Goal: Task Accomplishment & Management: Complete application form

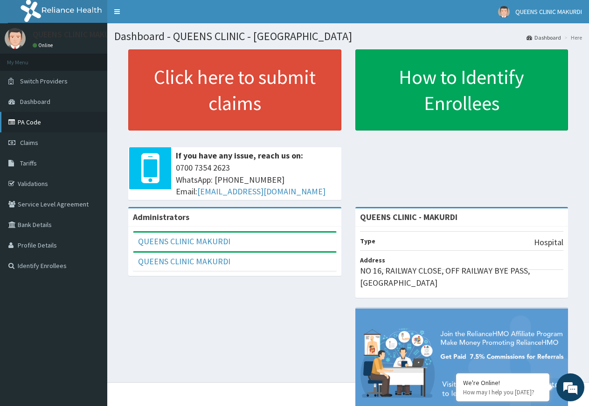
click at [25, 121] on link "PA Code" at bounding box center [53, 122] width 107 height 21
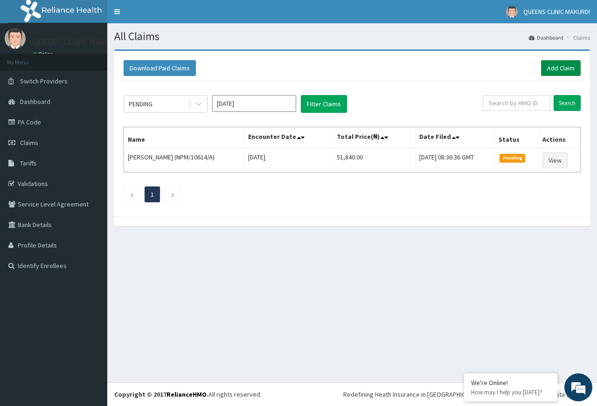
click at [558, 66] on link "Add Claim" at bounding box center [561, 68] width 40 height 16
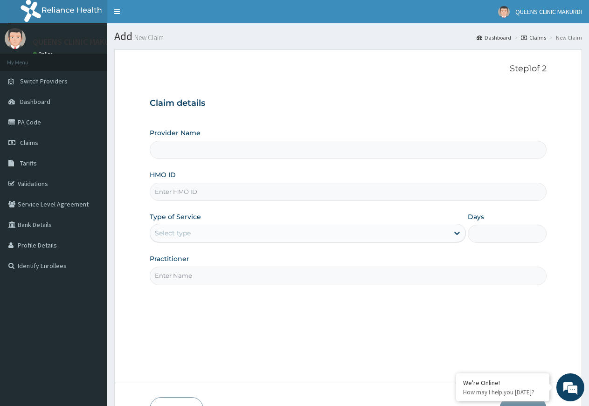
type input "QUEENS CLINIC - MAKURDI"
click at [251, 190] on input "HMO ID" at bounding box center [348, 192] width 397 height 18
type input "RYU/10003/B"
click at [346, 237] on div "Select type" at bounding box center [299, 233] width 298 height 15
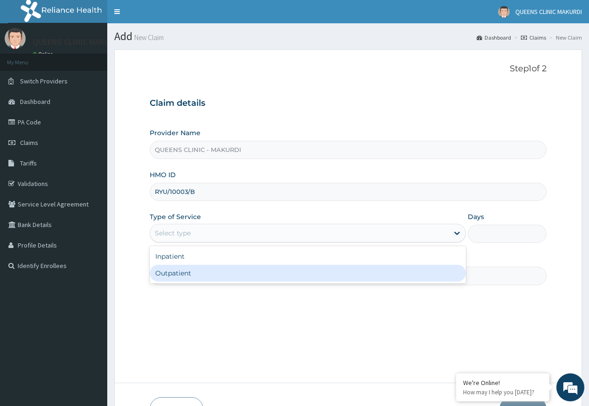
click at [329, 276] on div "Outpatient" at bounding box center [308, 273] width 316 height 17
type input "1"
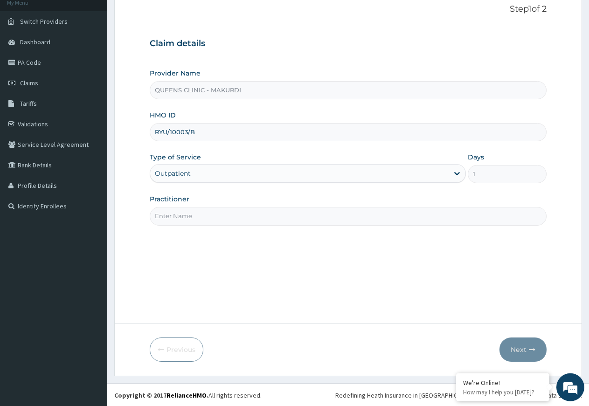
scroll to position [61, 0]
click at [320, 218] on input "Practitioner" at bounding box center [348, 215] width 397 height 18
type input "DR [PERSON_NAME]"
click at [522, 349] on button "Next" at bounding box center [523, 349] width 47 height 24
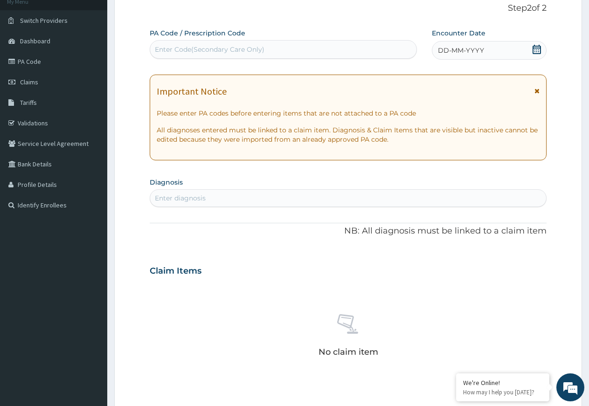
click at [293, 50] on div "Enter Code(Secondary Care Only)" at bounding box center [283, 49] width 266 height 15
type input "PA/DDEEOB"
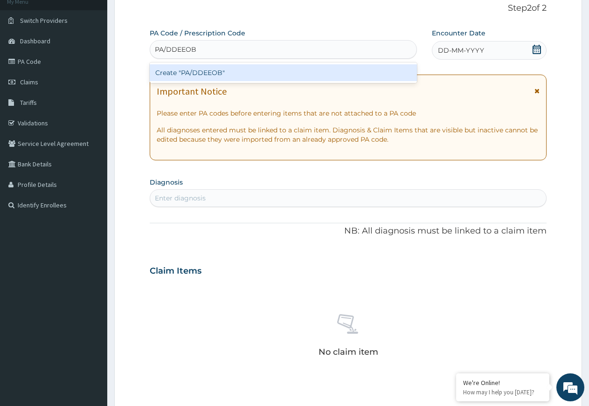
click at [261, 76] on div "Create "PA/DDEEOB"" at bounding box center [283, 72] width 267 height 17
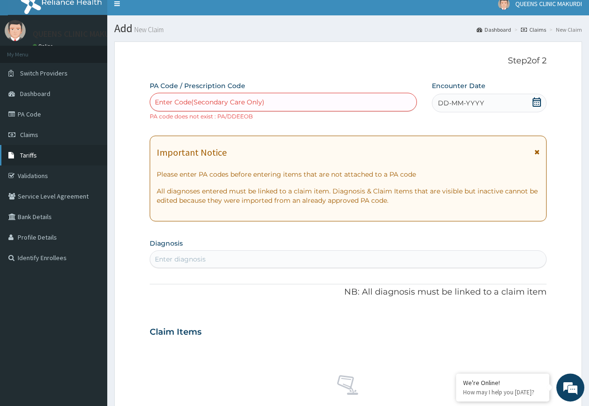
scroll to position [0, 0]
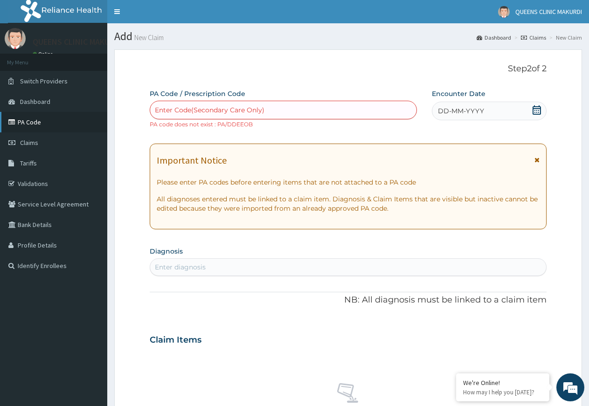
click at [32, 122] on link "PA Code" at bounding box center [53, 122] width 107 height 21
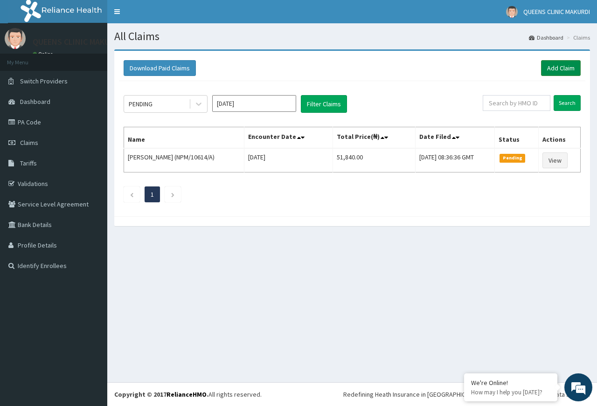
click at [556, 64] on link "Add Claim" at bounding box center [561, 68] width 40 height 16
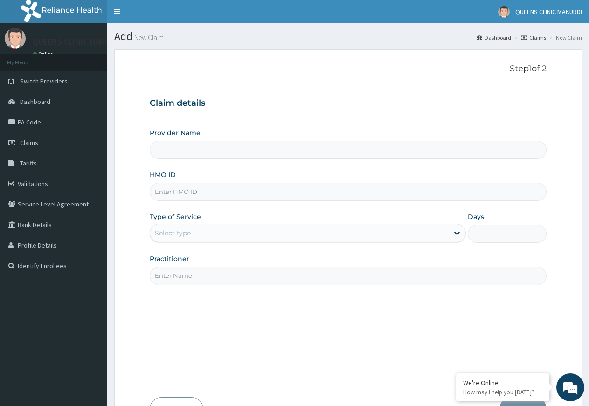
click at [248, 189] on input "HMO ID" at bounding box center [348, 192] width 397 height 18
type input "QUEENS CLINIC - MAKURDI"
type input "RYU/10003/B"
click at [456, 232] on icon at bounding box center [457, 233] width 9 height 9
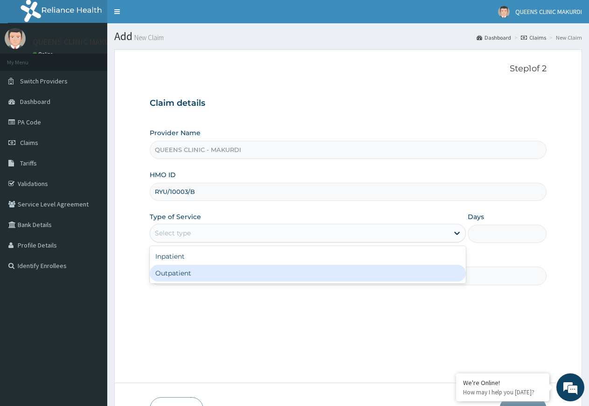
click at [414, 275] on div "Outpatient" at bounding box center [308, 273] width 316 height 17
type input "1"
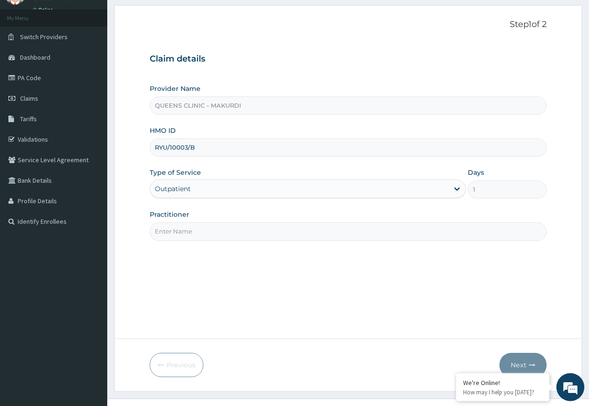
scroll to position [61, 0]
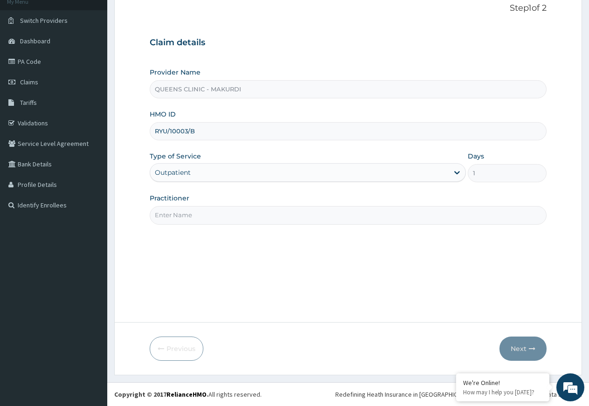
click at [308, 215] on input "Practitioner" at bounding box center [348, 215] width 397 height 18
type input "DR [PERSON_NAME]"
click at [522, 349] on button "Next" at bounding box center [523, 349] width 47 height 24
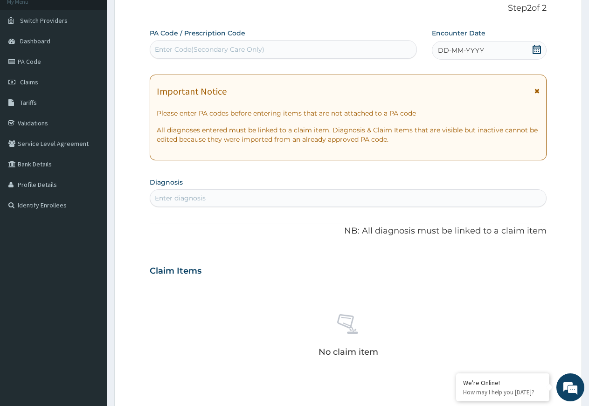
click at [305, 49] on div "Enter Code(Secondary Care Only)" at bounding box center [283, 49] width 266 height 15
type input "PA/DDEE0B"
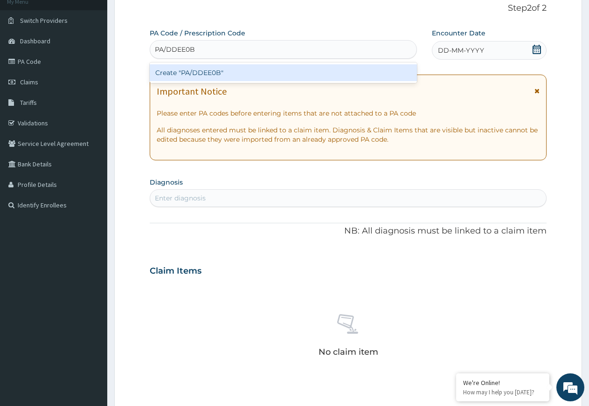
click at [246, 76] on div "Create "PA/DDEE0B"" at bounding box center [283, 72] width 267 height 17
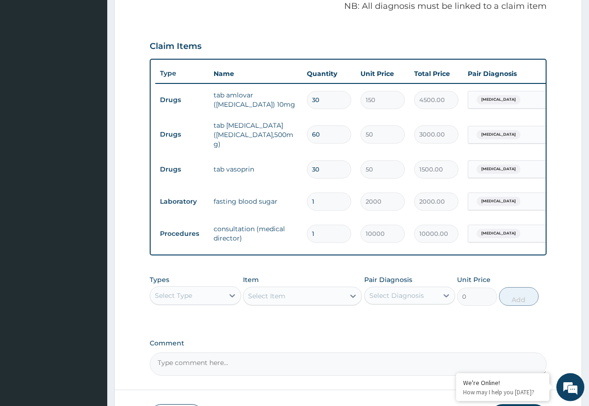
scroll to position [364, 0]
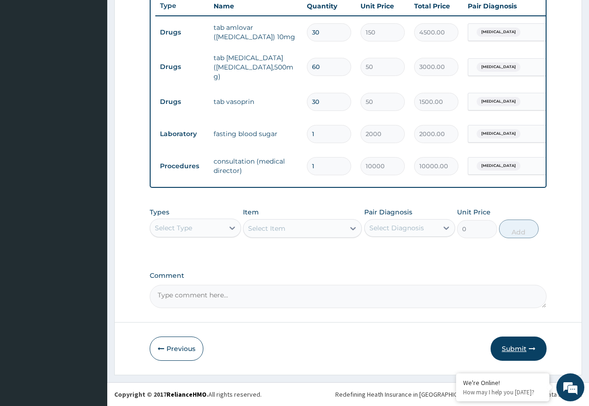
click at [518, 348] on button "Submit" at bounding box center [519, 349] width 56 height 24
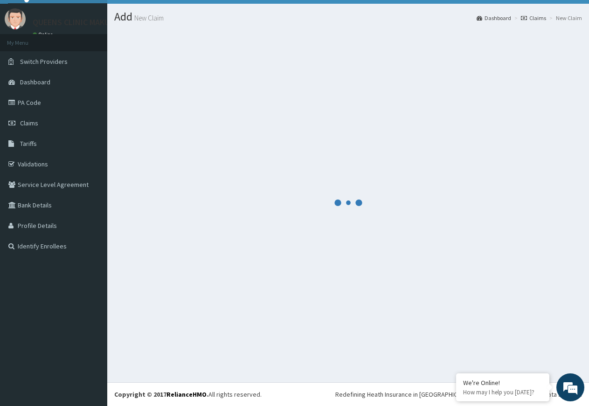
scroll to position [20, 0]
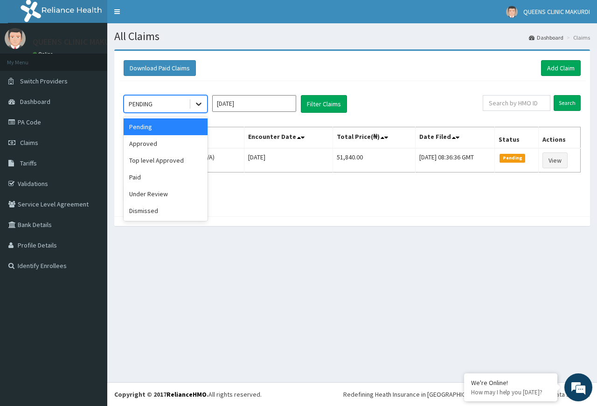
click at [198, 102] on icon at bounding box center [198, 103] width 9 height 9
click at [161, 140] on div "Approved" at bounding box center [166, 143] width 84 height 17
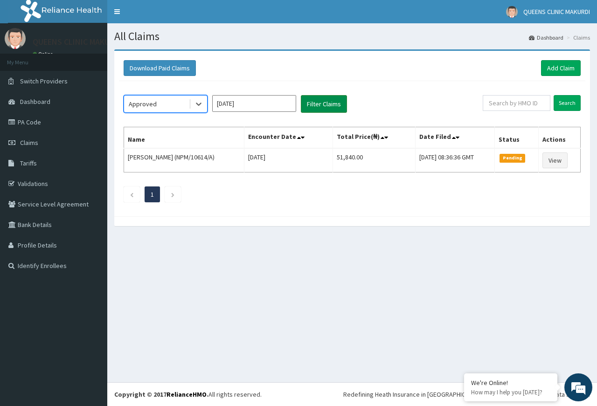
click at [322, 104] on button "Filter Claims" at bounding box center [324, 104] width 46 height 18
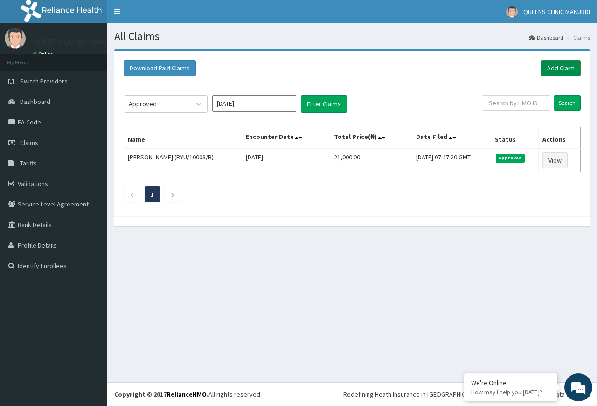
click at [560, 68] on link "Add Claim" at bounding box center [561, 68] width 40 height 16
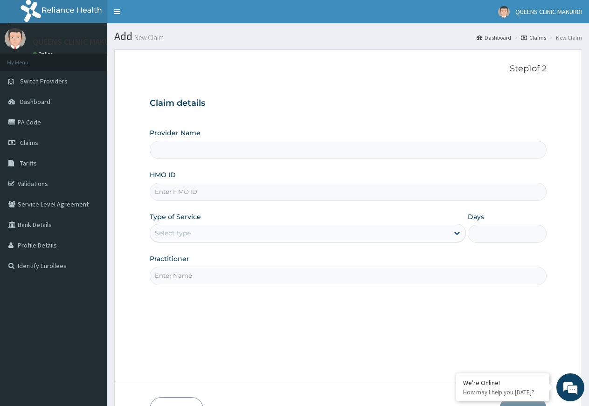
click at [251, 192] on input "HMO ID" at bounding box center [348, 192] width 397 height 18
type input "QUEENS CLINIC - MAKURDI"
type input "API/10045/A"
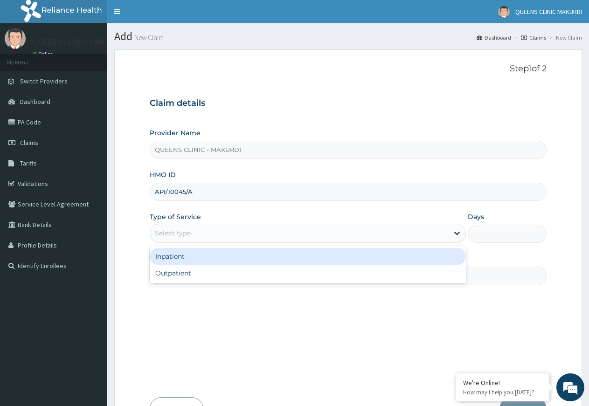
click at [459, 231] on icon at bounding box center [457, 233] width 9 height 9
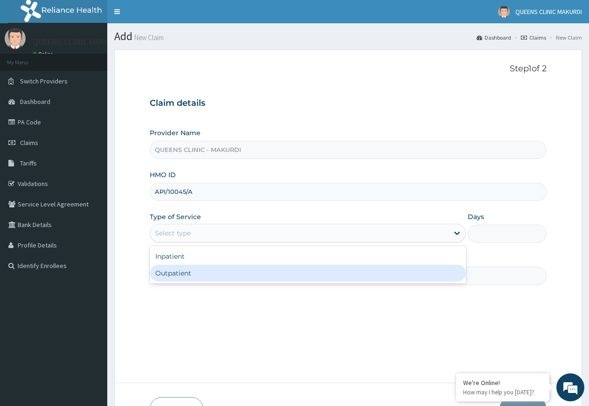
click at [408, 278] on div "Outpatient" at bounding box center [308, 273] width 316 height 17
type input "1"
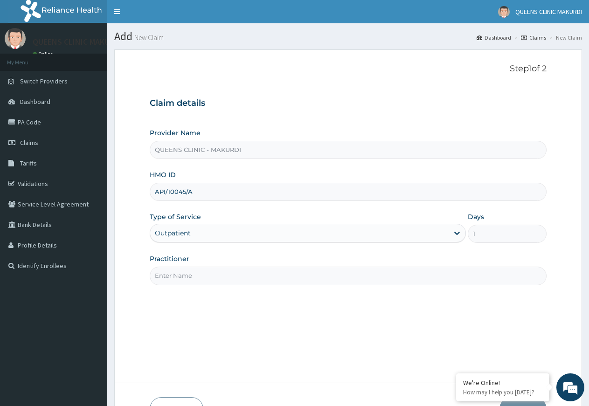
click at [294, 279] on input "Practitioner" at bounding box center [348, 276] width 397 height 18
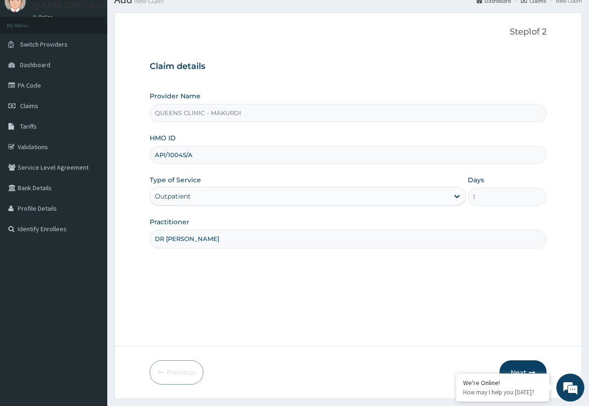
scroll to position [61, 0]
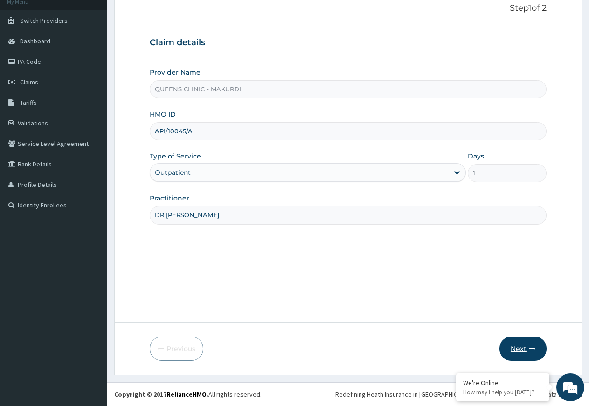
type input "DR EZEKOLI"
click at [522, 349] on button "Next" at bounding box center [523, 349] width 47 height 24
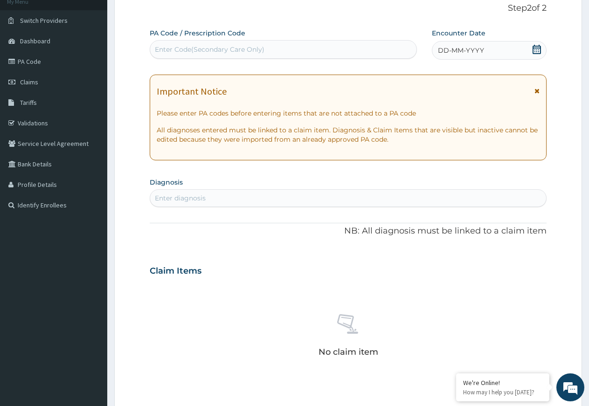
click at [536, 49] on icon at bounding box center [536, 49] width 9 height 9
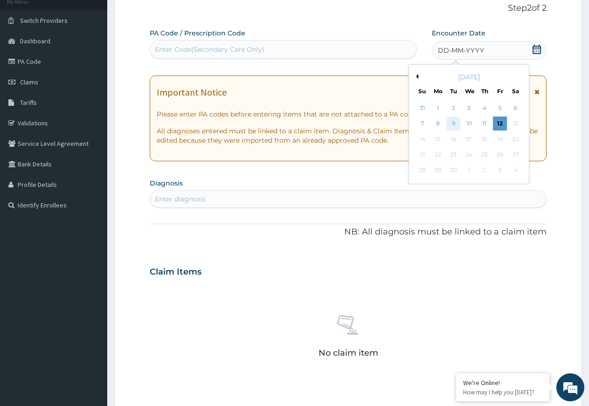
click at [453, 124] on div "9" at bounding box center [454, 124] width 14 height 14
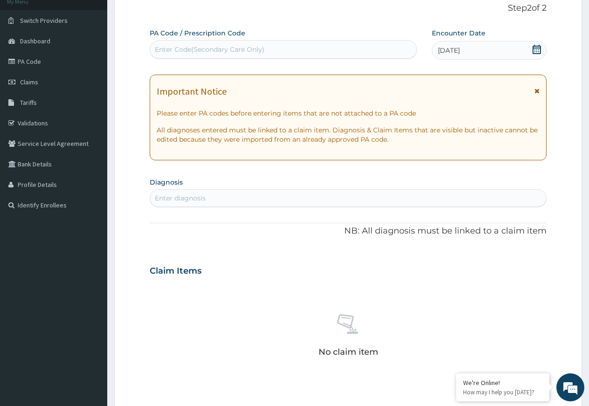
click at [285, 199] on div "Enter diagnosis" at bounding box center [348, 198] width 396 height 15
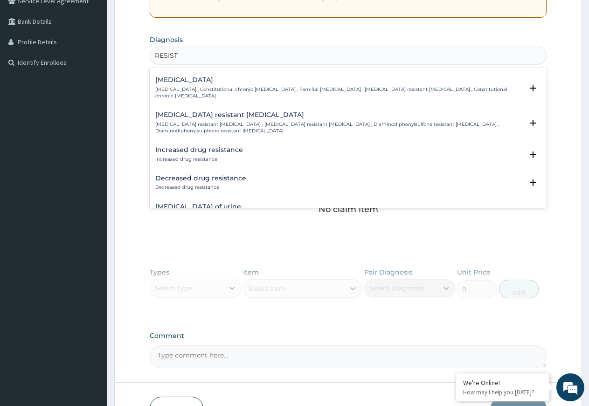
scroll to position [0, 0]
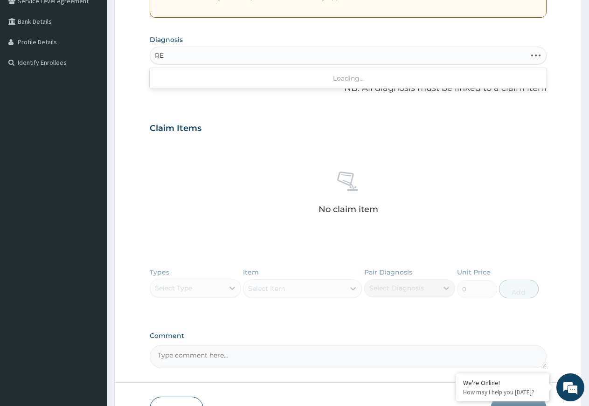
type input "R"
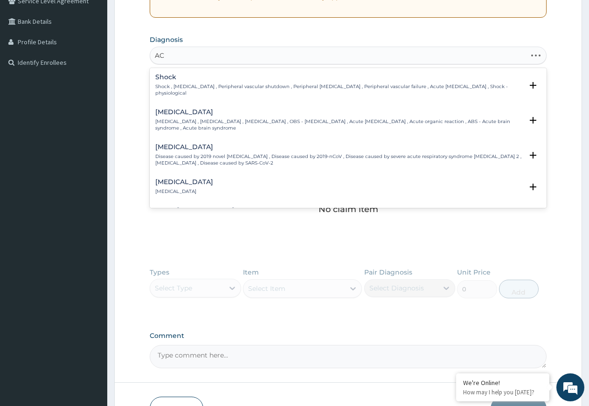
type input "A"
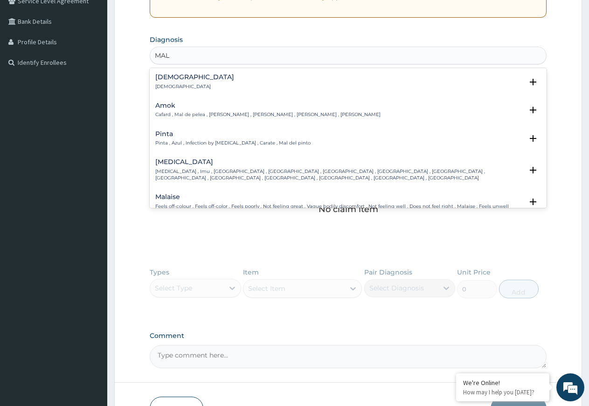
type input "MALA"
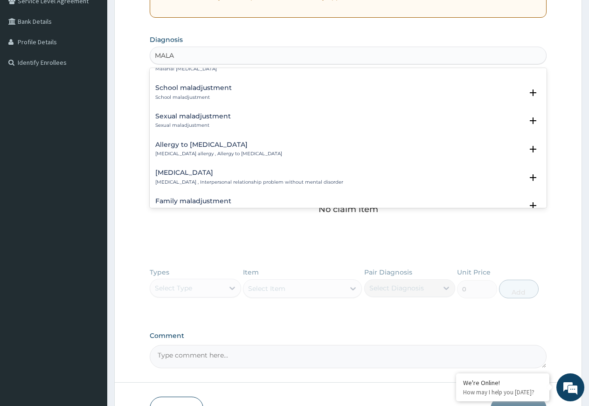
scroll to position [708, 0]
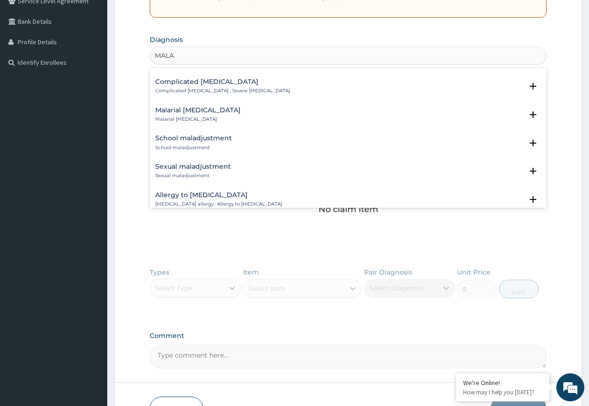
click at [189, 78] on h4 "Complicated malaria" at bounding box center [222, 81] width 135 height 7
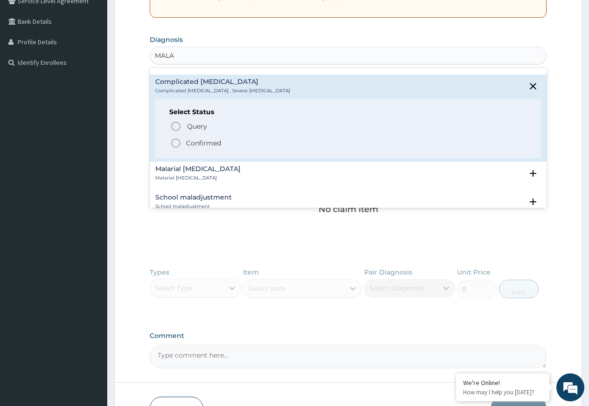
click at [175, 138] on icon "status option filled" at bounding box center [175, 143] width 11 height 11
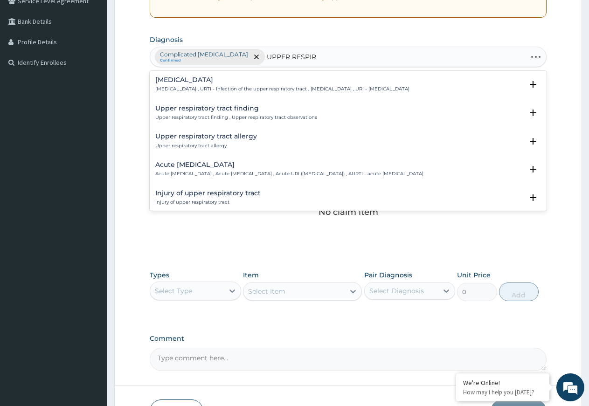
type input "UPPER RESPIRA"
click at [209, 82] on h4 "[MEDICAL_DATA]" at bounding box center [282, 80] width 254 height 7
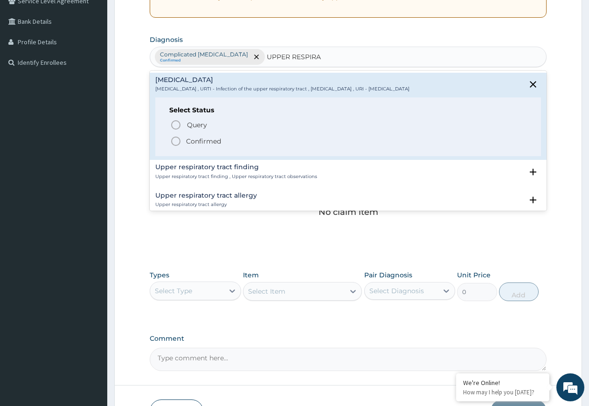
click at [176, 142] on icon "status option filled" at bounding box center [175, 141] width 11 height 11
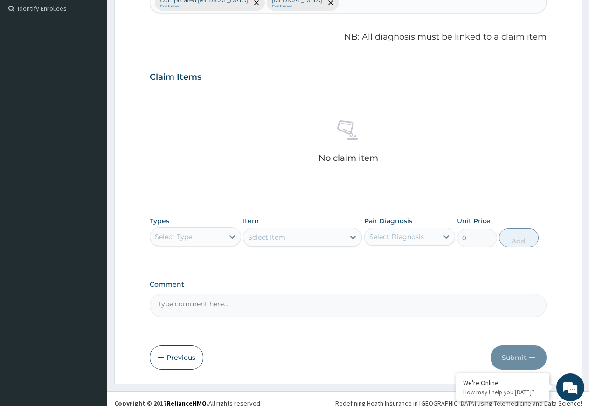
scroll to position [266, 0]
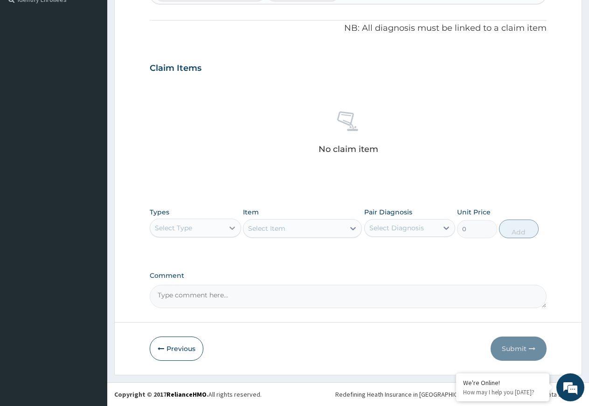
click at [231, 225] on icon at bounding box center [232, 228] width 9 height 9
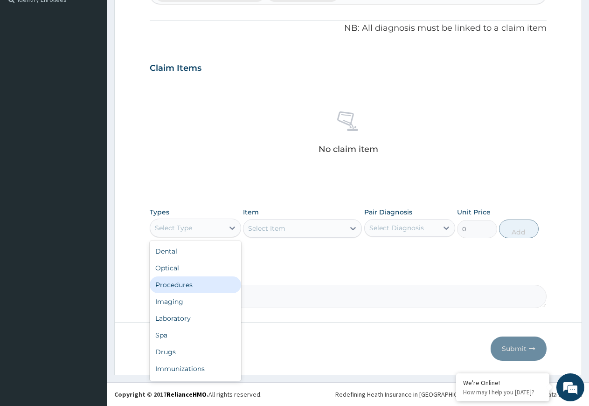
click at [213, 284] on div "Procedures" at bounding box center [195, 285] width 91 height 17
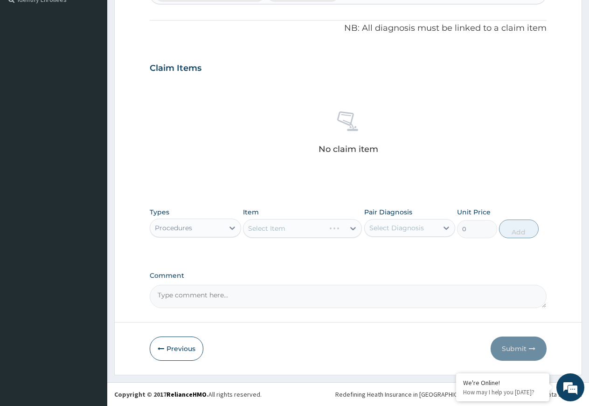
click at [352, 227] on div "Select Item" at bounding box center [302, 228] width 119 height 19
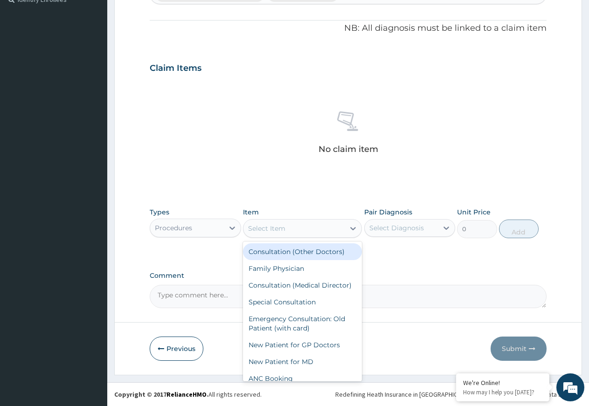
click at [352, 227] on icon at bounding box center [353, 228] width 9 height 9
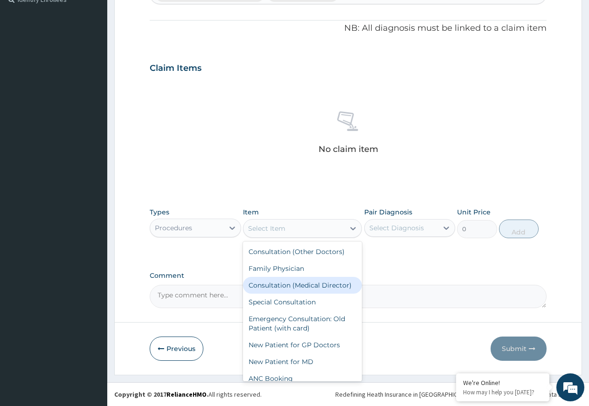
click at [300, 293] on div "Consultation (Medical Director)" at bounding box center [302, 285] width 119 height 17
type input "10000"
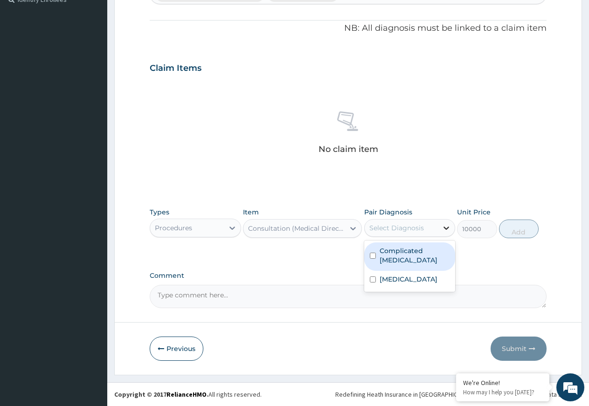
click at [447, 227] on icon at bounding box center [446, 228] width 9 height 9
click at [429, 252] on label "Complicated malaria" at bounding box center [415, 255] width 70 height 19
checkbox input "true"
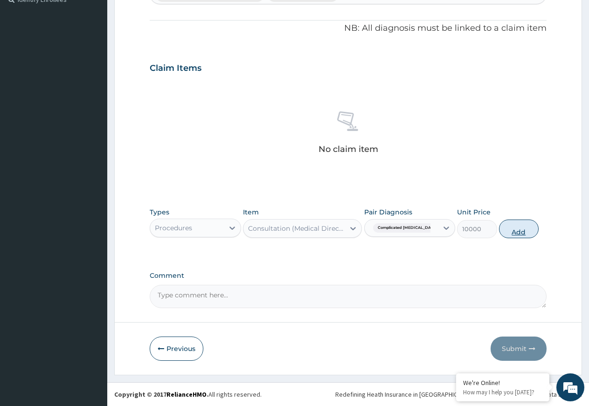
click at [519, 229] on button "Add" at bounding box center [519, 229] width 40 height 19
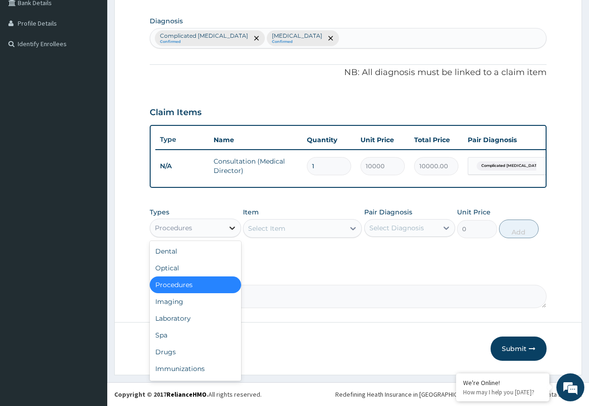
click at [231, 227] on icon at bounding box center [232, 228] width 9 height 9
click at [201, 317] on div "Laboratory" at bounding box center [195, 318] width 91 height 17
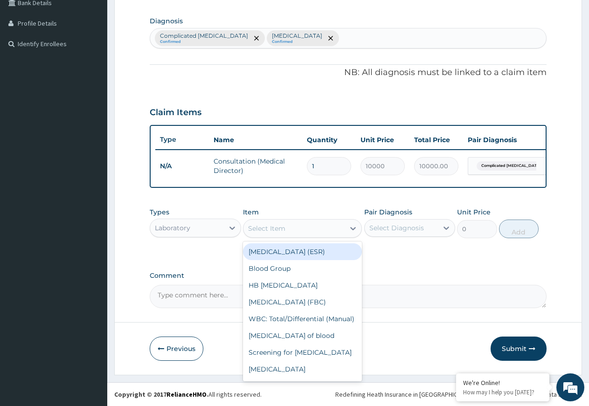
click at [355, 228] on icon at bounding box center [353, 228] width 6 height 3
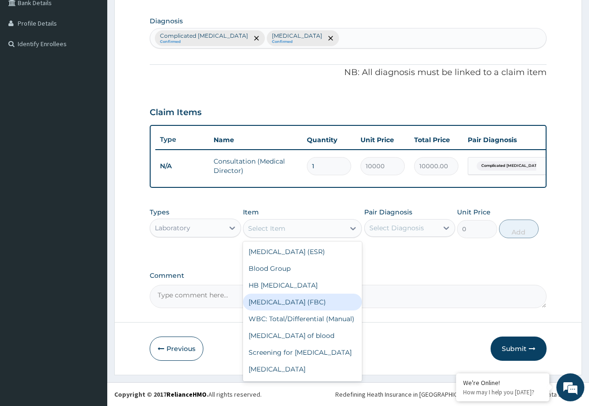
click at [311, 311] on div "Full Blood Count (FBC)" at bounding box center [302, 302] width 119 height 17
type input "4500"
click at [355, 227] on icon at bounding box center [353, 228] width 9 height 9
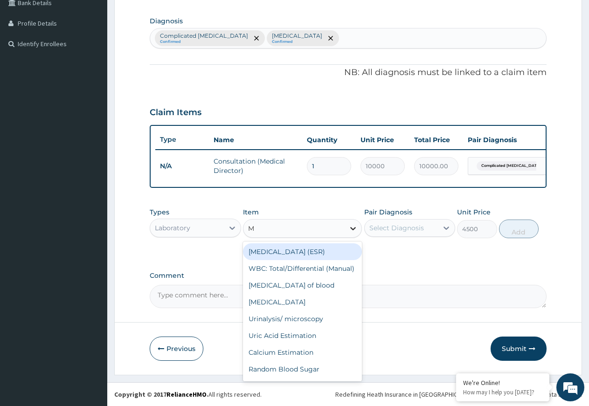
type input "MP"
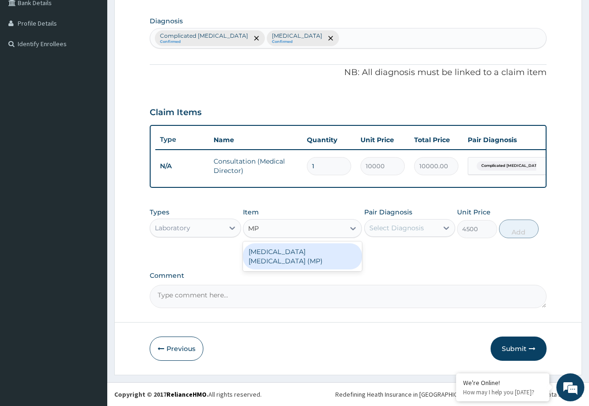
click at [294, 252] on div "Malaria Parasite (MP)" at bounding box center [302, 257] width 119 height 26
type input "2000"
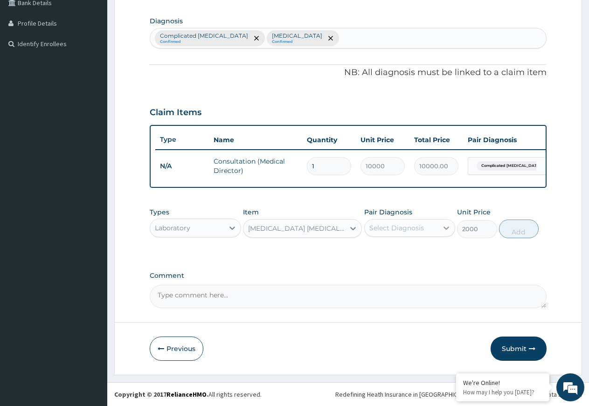
click at [444, 227] on icon at bounding box center [447, 228] width 6 height 3
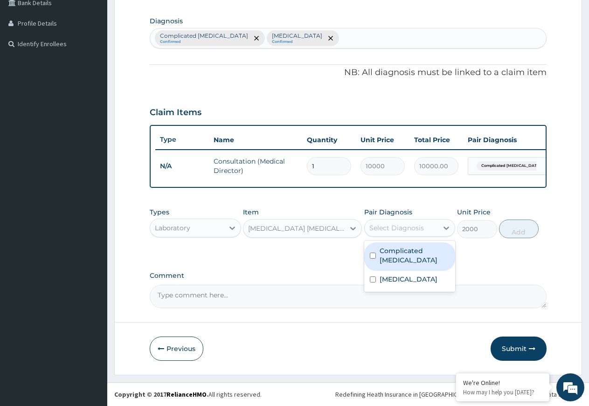
click at [427, 253] on label "Complicated malaria" at bounding box center [415, 255] width 70 height 19
checkbox input "true"
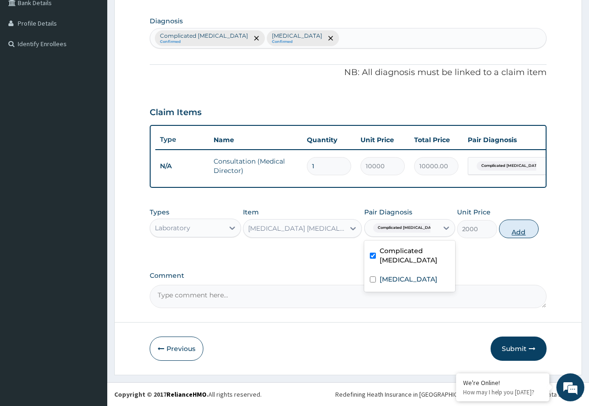
click at [512, 229] on button "Add" at bounding box center [519, 229] width 40 height 19
type input "0"
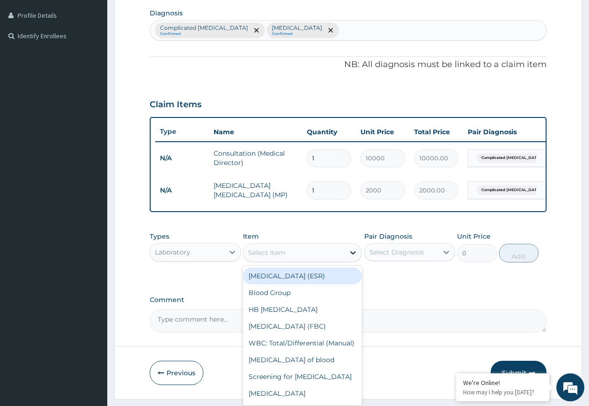
click at [350, 258] on icon at bounding box center [353, 252] width 9 height 9
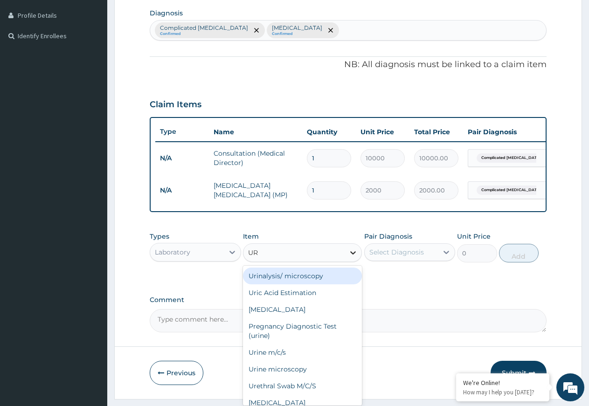
type input "URI"
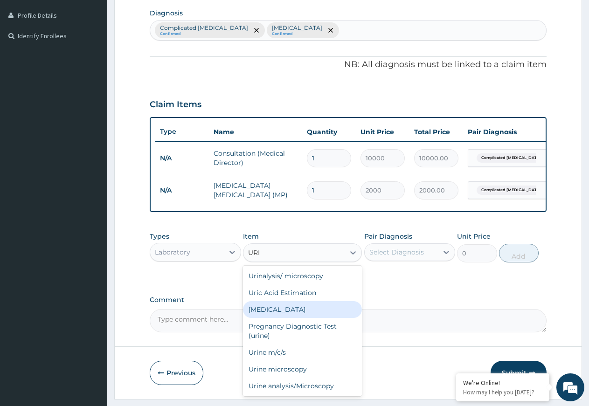
click at [280, 317] on div "URINALYSIS" at bounding box center [302, 309] width 119 height 17
type input "1500"
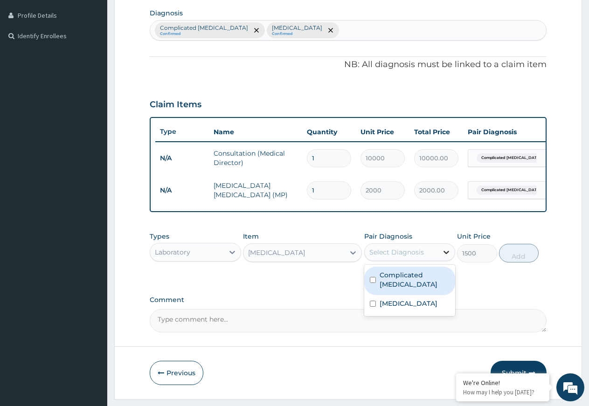
click at [448, 257] on icon at bounding box center [446, 252] width 9 height 9
click at [426, 284] on label "Complicated malaria" at bounding box center [415, 280] width 70 height 19
checkbox input "true"
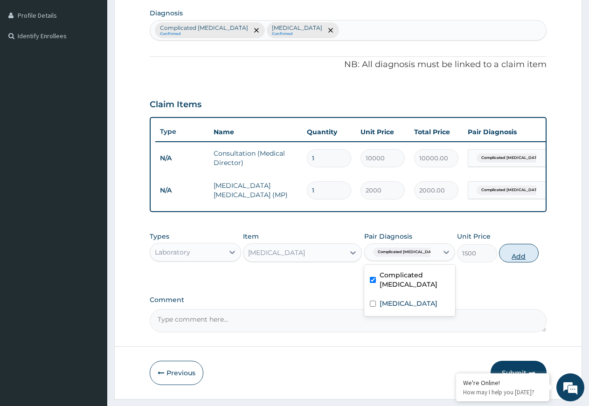
click at [513, 260] on button "Add" at bounding box center [519, 253] width 40 height 19
type input "0"
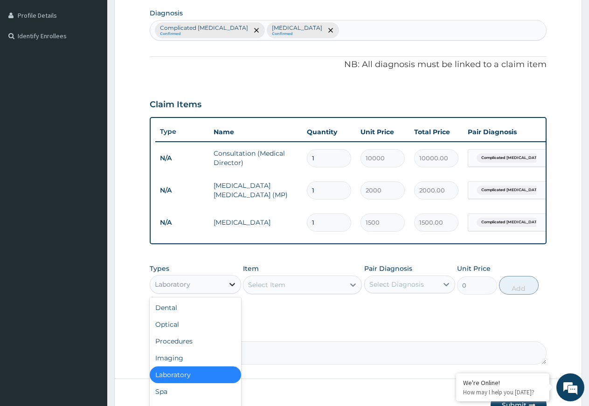
click at [230, 287] on icon at bounding box center [233, 284] width 6 height 3
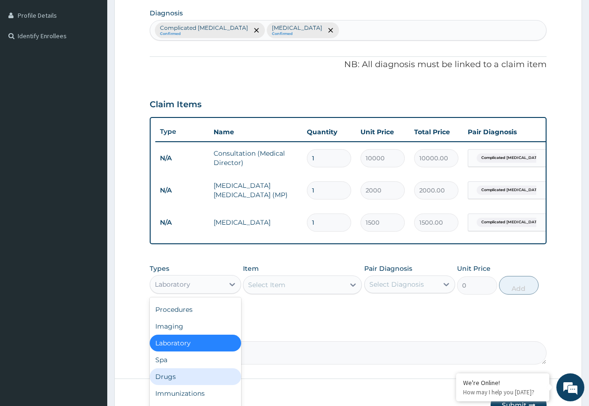
click at [184, 385] on div "Drugs" at bounding box center [195, 377] width 91 height 17
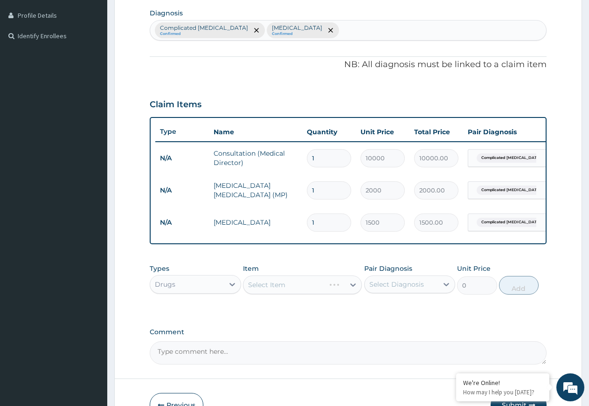
click at [351, 291] on div "Select Item" at bounding box center [302, 285] width 119 height 19
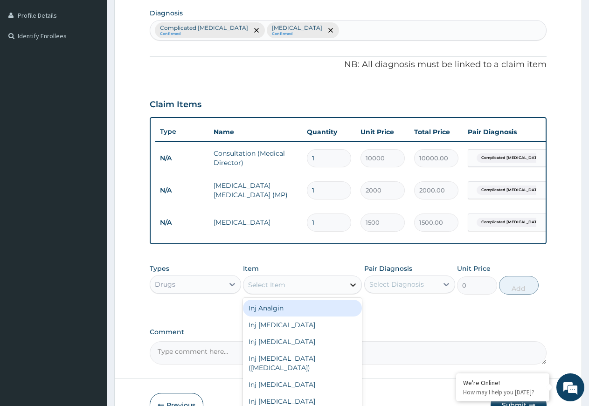
click at [354, 287] on icon at bounding box center [353, 285] width 6 height 3
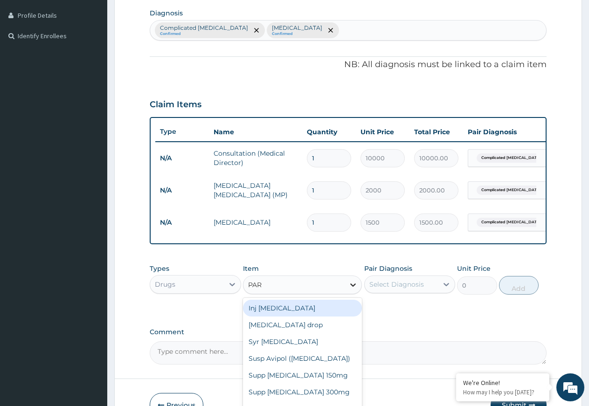
type input "PARA"
click at [315, 317] on div "Inj Paracetamol" at bounding box center [302, 308] width 119 height 17
type input "800"
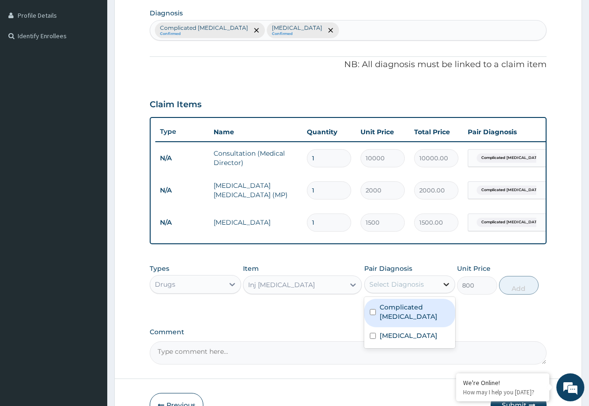
click at [445, 289] on icon at bounding box center [446, 284] width 9 height 9
click at [427, 316] on label "Complicated malaria" at bounding box center [415, 312] width 70 height 19
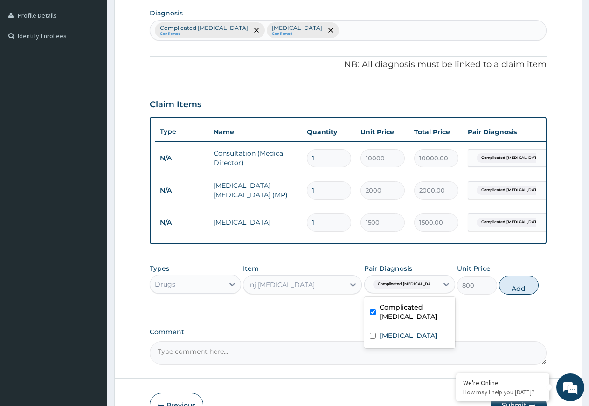
checkbox input "true"
click at [521, 295] on button "Add" at bounding box center [519, 285] width 40 height 19
type input "0"
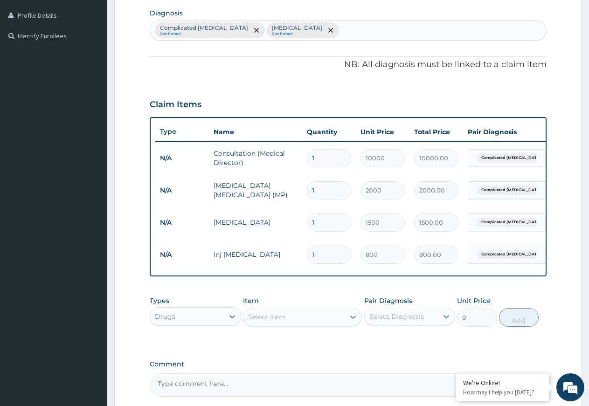
type input "0.00"
type input "2"
type input "1600.00"
type input "2"
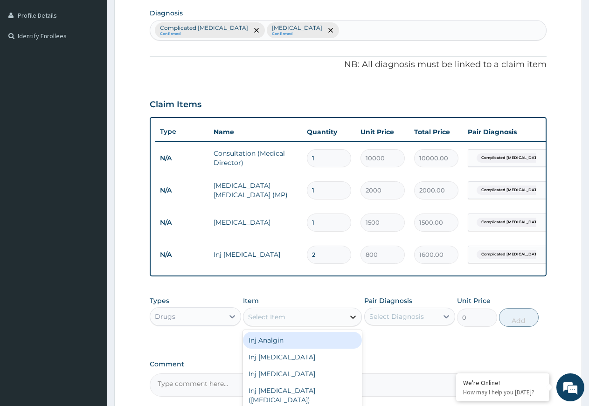
click at [353, 322] on icon at bounding box center [353, 317] width 9 height 9
type input "EMAL"
click at [309, 349] on div "Inj emal 150mg (branded)" at bounding box center [302, 340] width 119 height 17
type input "3500"
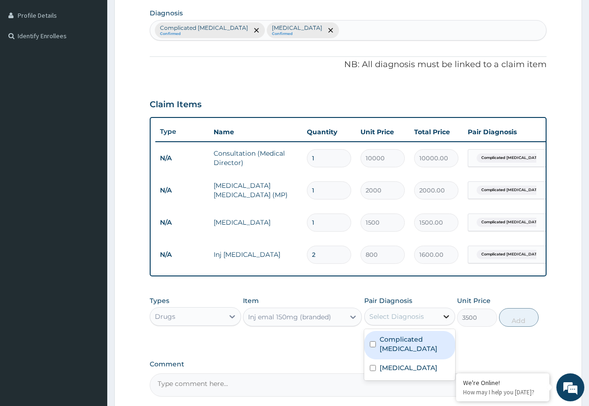
click at [444, 322] on icon at bounding box center [446, 316] width 9 height 9
click at [424, 347] on label "Complicated malaria" at bounding box center [415, 344] width 70 height 19
checkbox input "true"
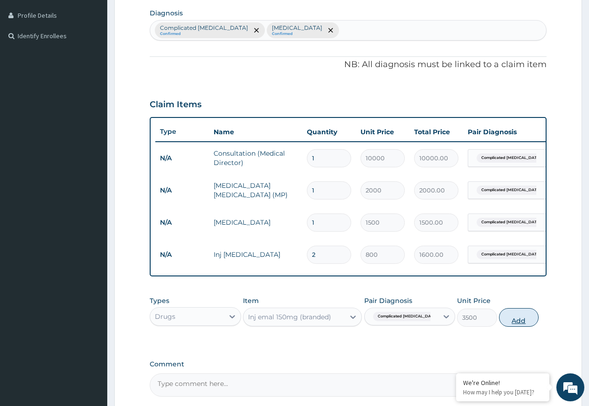
click at [514, 323] on button "Add" at bounding box center [519, 317] width 40 height 19
type input "0"
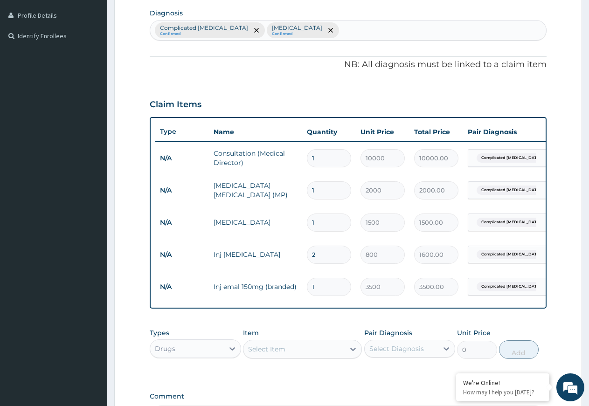
type input "0.00"
type input "3"
type input "10500.00"
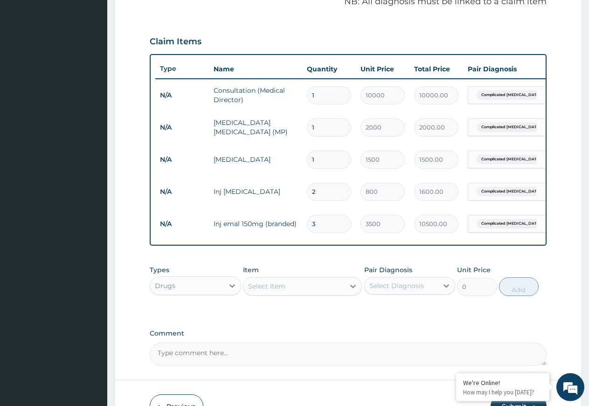
scroll to position [359, 0]
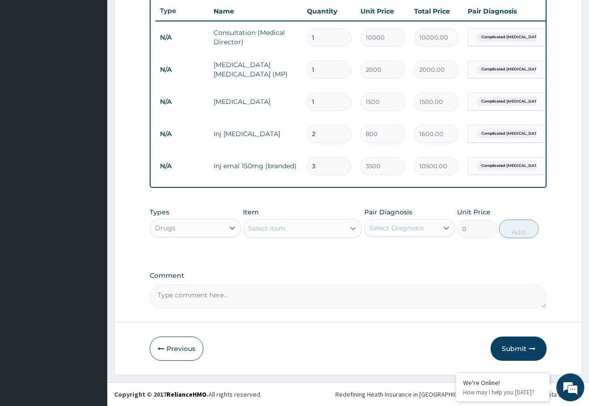
type input "3"
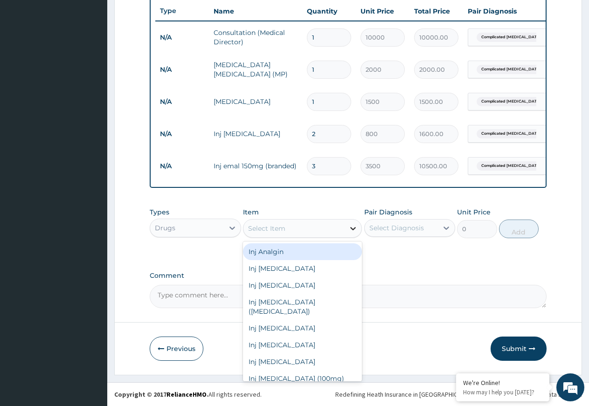
click at [353, 228] on icon at bounding box center [353, 228] width 9 height 9
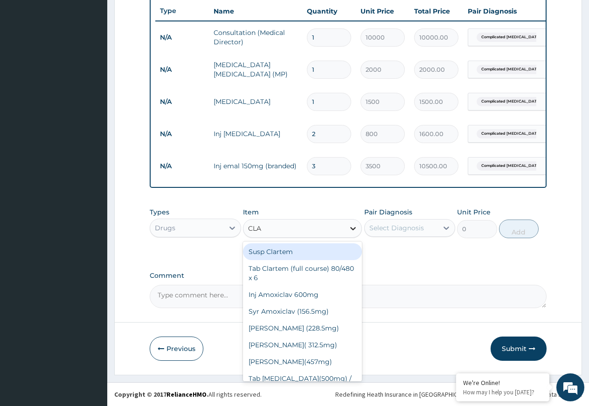
type input "CLAR"
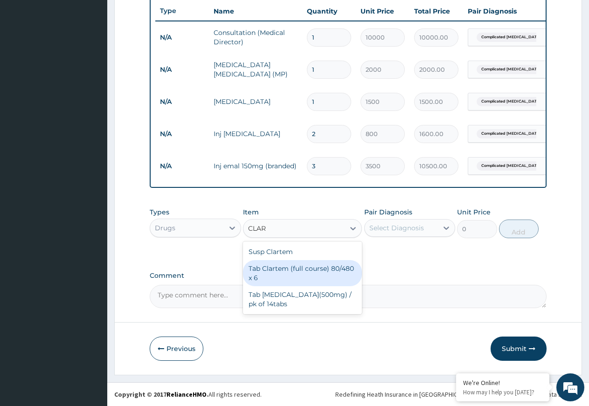
click at [320, 273] on div "Tab Clartem (full course) 80/480 x 6" at bounding box center [302, 273] width 119 height 26
type input "2300"
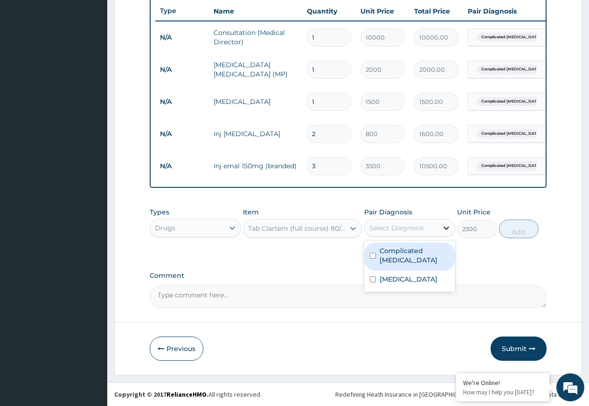
click at [445, 227] on icon at bounding box center [446, 228] width 9 height 9
click at [420, 253] on label "Complicated malaria" at bounding box center [415, 255] width 70 height 19
checkbox input "true"
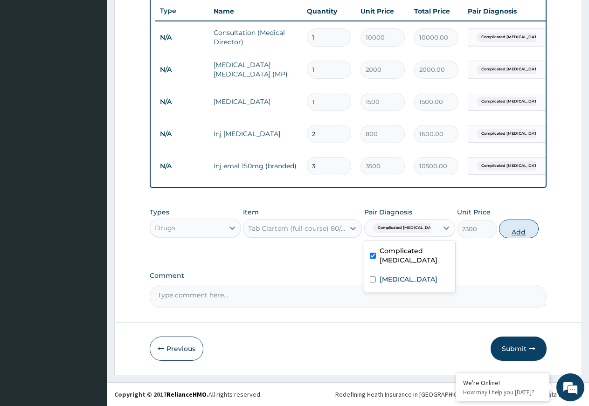
click at [516, 227] on button "Add" at bounding box center [519, 229] width 40 height 19
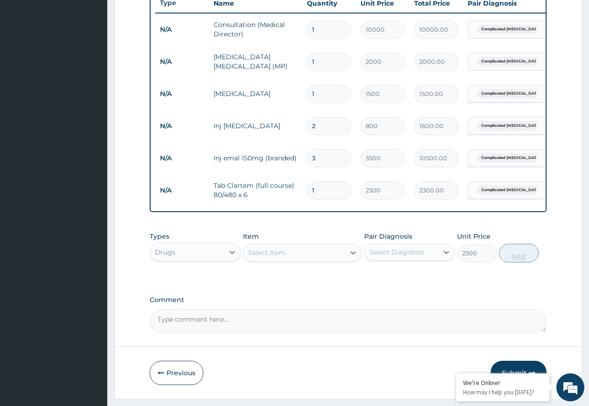
type input "0"
click at [354, 255] on icon at bounding box center [353, 253] width 6 height 3
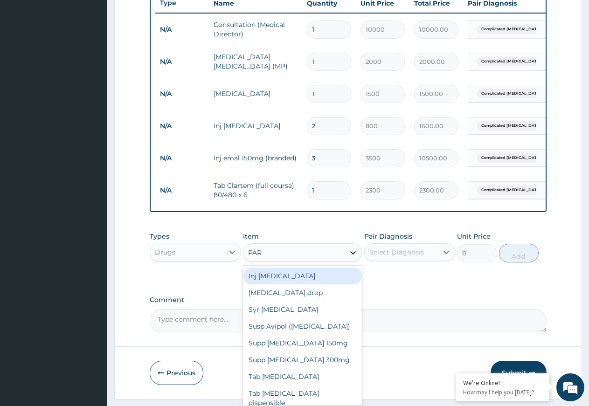
type input "PARA"
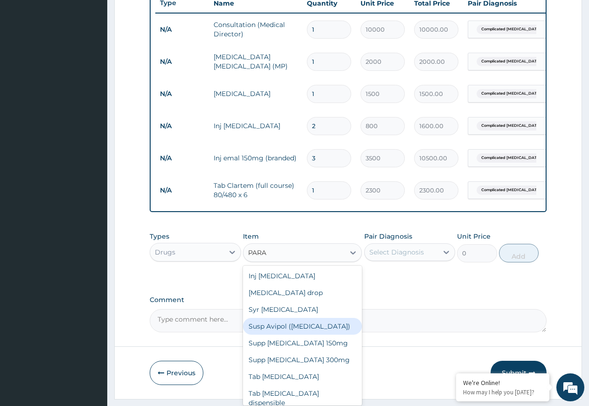
scroll to position [15, 0]
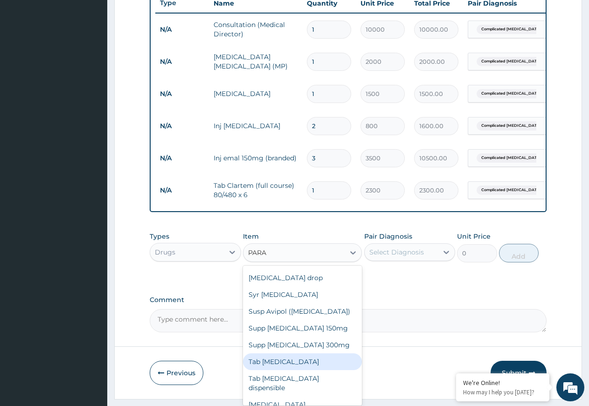
click at [282, 370] on div "Tab Paracetamol" at bounding box center [302, 362] width 119 height 17
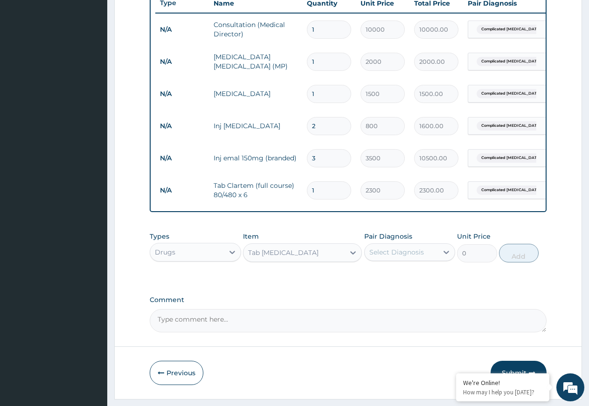
type input "80"
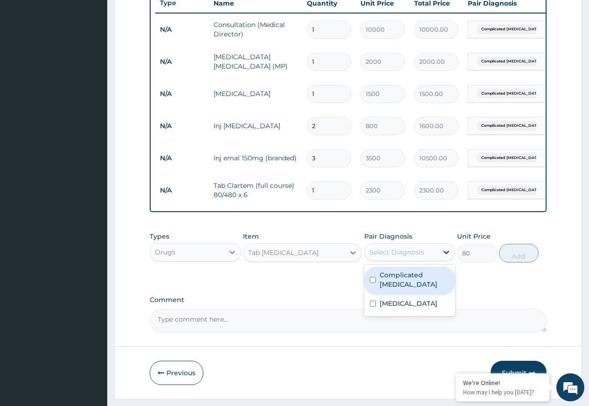
click at [446, 257] on icon at bounding box center [446, 252] width 9 height 9
click at [423, 283] on label "Complicated malaria" at bounding box center [415, 280] width 70 height 19
checkbox input "true"
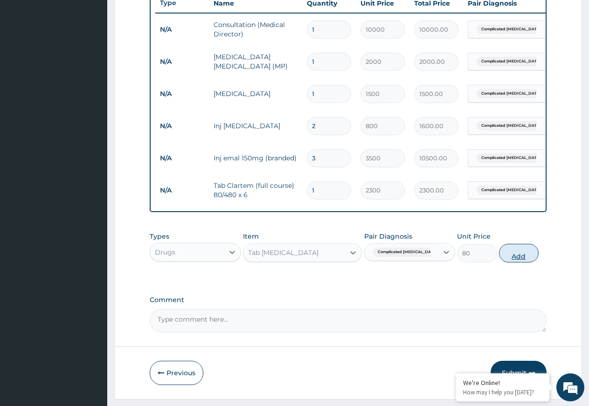
click at [517, 262] on button "Add" at bounding box center [519, 253] width 40 height 19
type input "0"
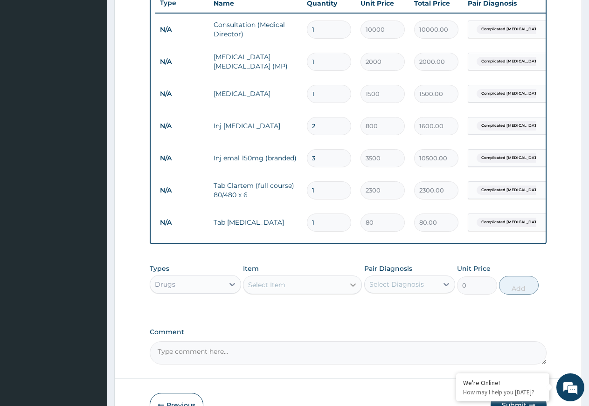
type input "0.00"
type input "1"
type input "80.00"
type input "18"
type input "1440.00"
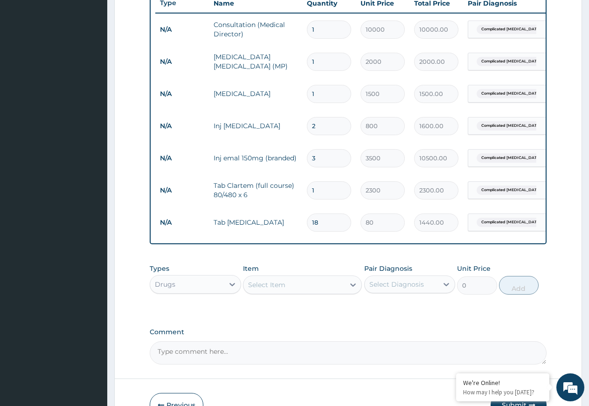
type input "18"
click at [300, 330] on div "PA Code / Prescription Code Enter Code(Secondary Care Only) Encounter Date 09-0…" at bounding box center [348, 47] width 397 height 635
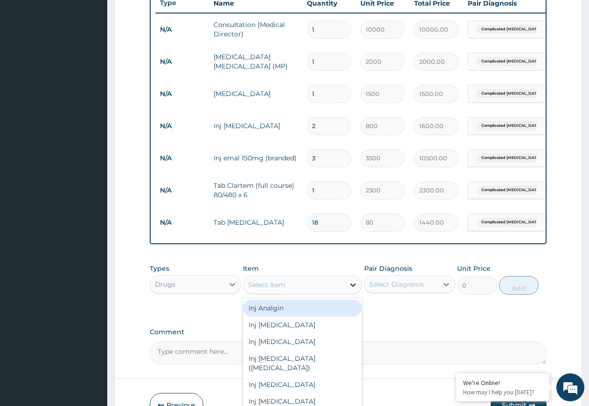
click at [351, 290] on icon at bounding box center [353, 284] width 9 height 9
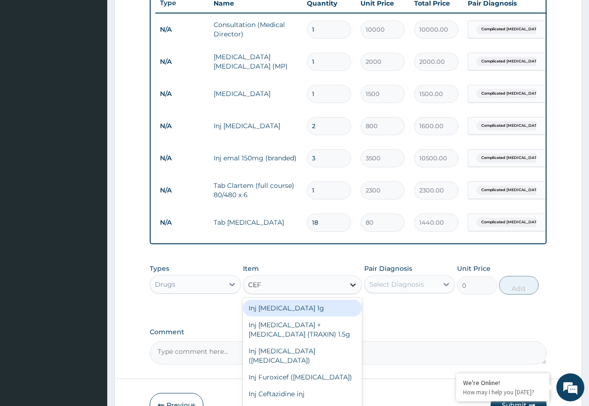
type input "CEFI"
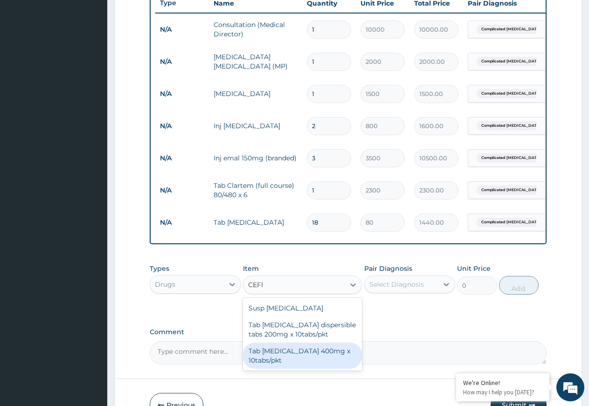
click at [309, 360] on div "Tab Cefixime 400mg x 10tabs/pkt" at bounding box center [302, 356] width 119 height 26
type input "4000"
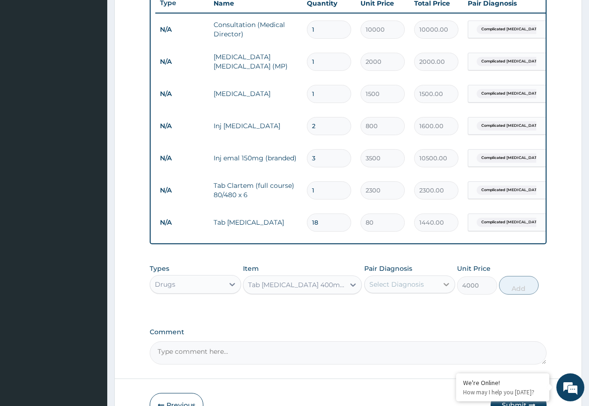
click at [446, 287] on icon at bounding box center [447, 284] width 6 height 3
click at [422, 341] on label "[MEDICAL_DATA]" at bounding box center [409, 335] width 58 height 9
checkbox input "true"
click at [515, 294] on button "Add" at bounding box center [519, 285] width 40 height 19
type input "0"
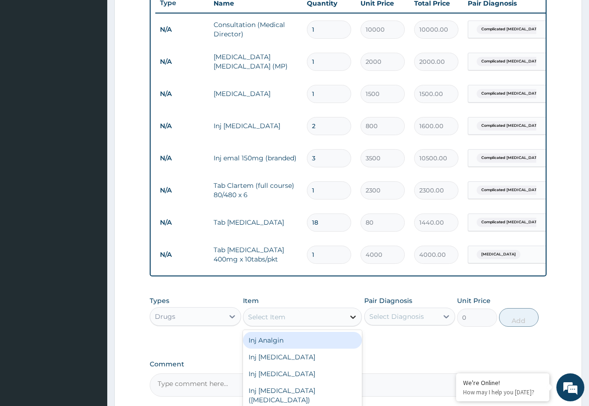
click at [353, 322] on icon at bounding box center [353, 317] width 9 height 9
type input "LORA"
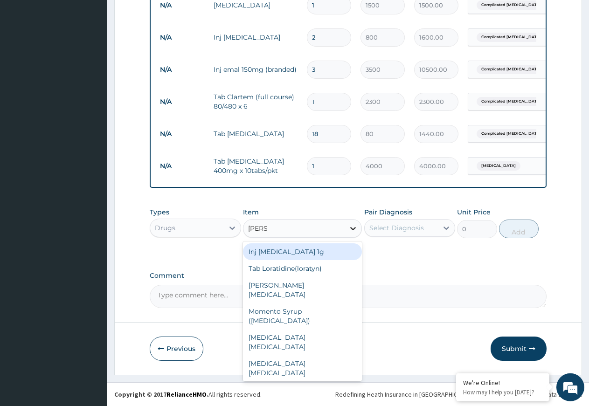
scroll to position [455, 0]
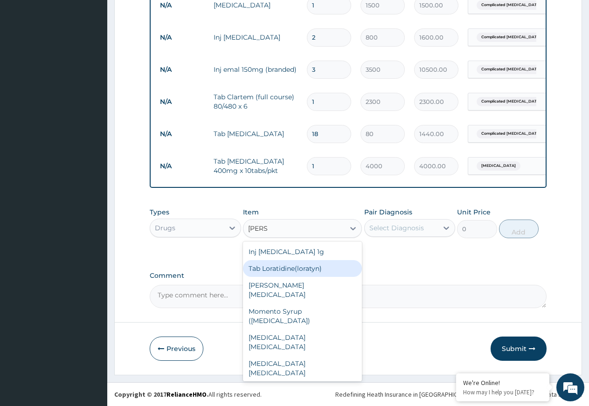
click at [303, 266] on div "Tab Loratidine(loratyn)" at bounding box center [302, 268] width 119 height 17
type input "100"
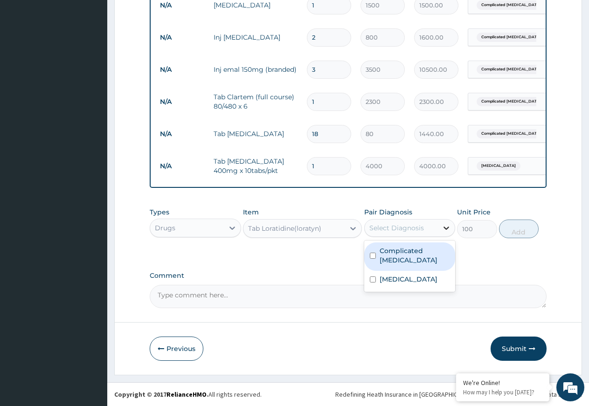
click at [446, 228] on icon at bounding box center [447, 228] width 6 height 3
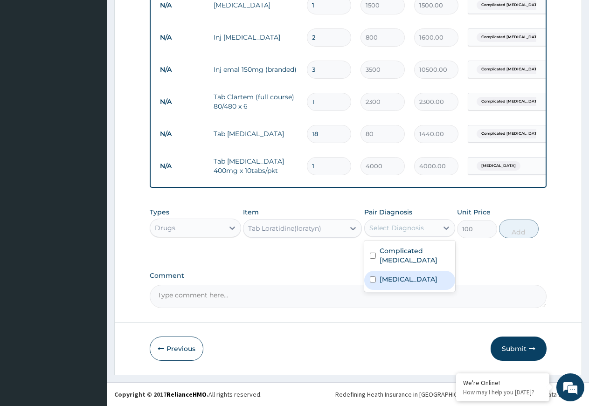
click at [416, 276] on label "[MEDICAL_DATA]" at bounding box center [409, 279] width 58 height 9
checkbox input "true"
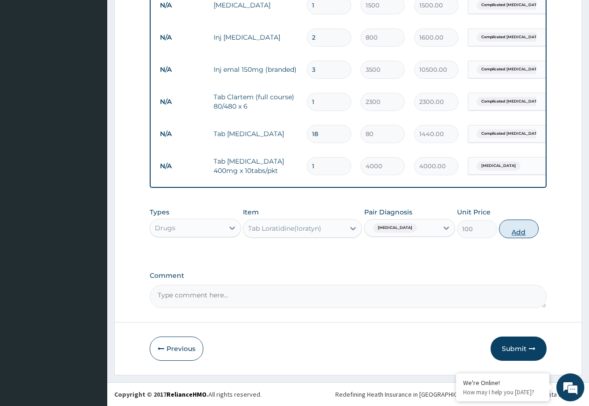
click at [516, 229] on button "Add" at bounding box center [519, 229] width 40 height 19
type input "0"
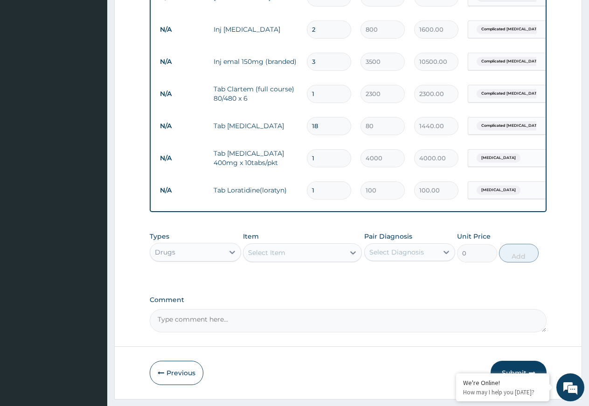
type input "0.00"
type input "6"
type input "600.00"
type input "6"
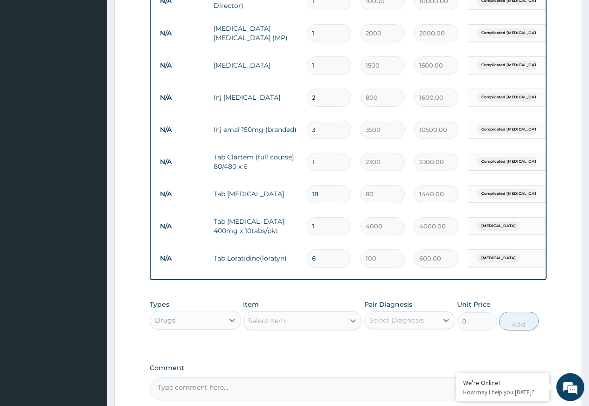
scroll to position [408, 0]
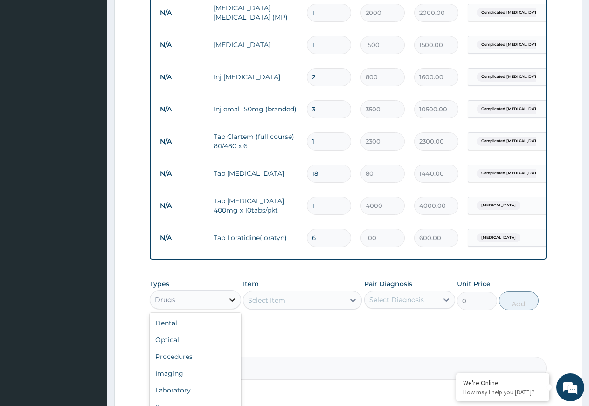
click at [234, 305] on icon at bounding box center [232, 299] width 9 height 9
click at [216, 398] on div "Laboratory" at bounding box center [195, 390] width 91 height 17
click at [351, 308] on div "Select Item" at bounding box center [302, 300] width 119 height 19
click at [351, 302] on icon at bounding box center [353, 300] width 6 height 3
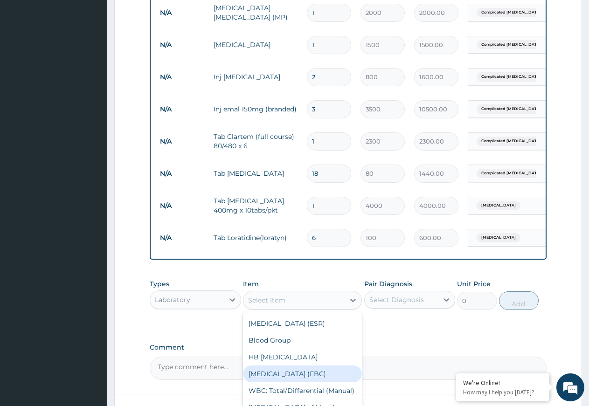
click at [319, 383] on div "Full Blood Count (FBC)" at bounding box center [302, 374] width 119 height 17
type input "4500"
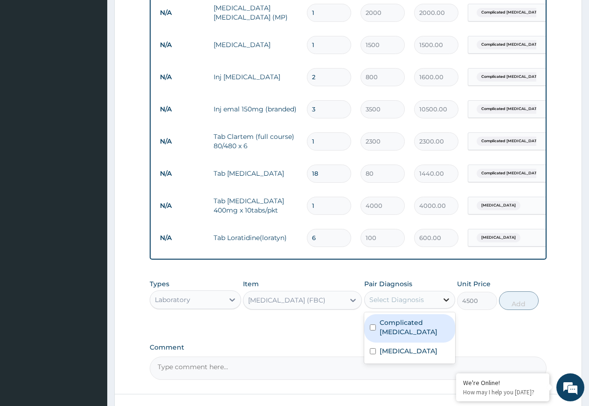
click at [446, 305] on icon at bounding box center [446, 299] width 9 height 9
click at [423, 331] on label "Complicated malaria" at bounding box center [415, 327] width 70 height 19
checkbox input "true"
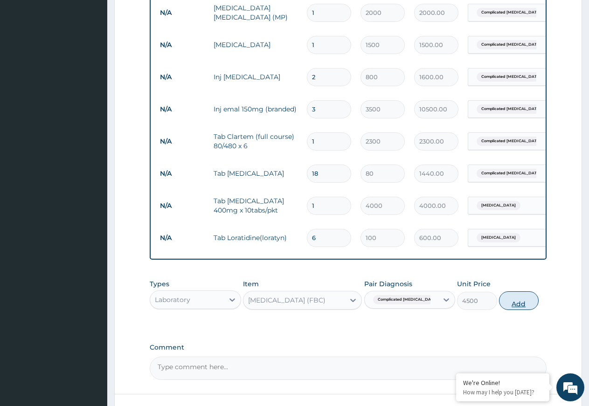
click at [521, 310] on button "Add" at bounding box center [519, 301] width 40 height 19
type input "0"
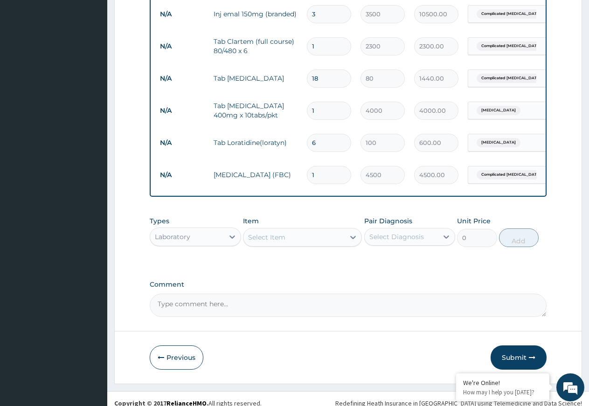
scroll to position [520, 0]
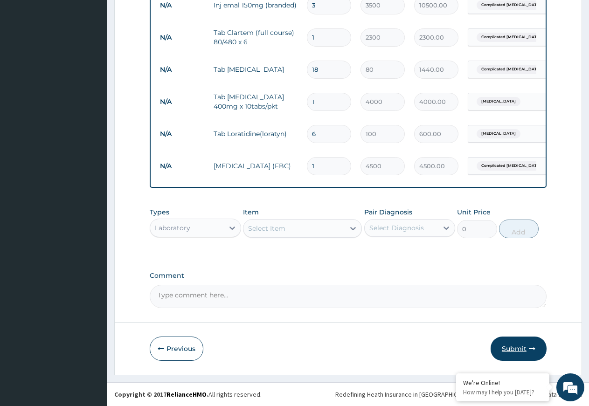
click at [516, 349] on button "Submit" at bounding box center [519, 349] width 56 height 24
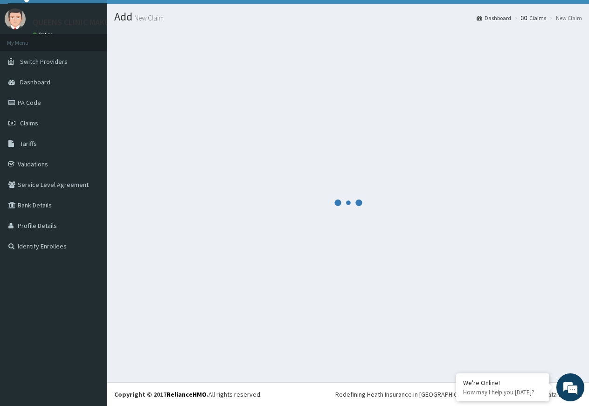
scroll to position [20, 0]
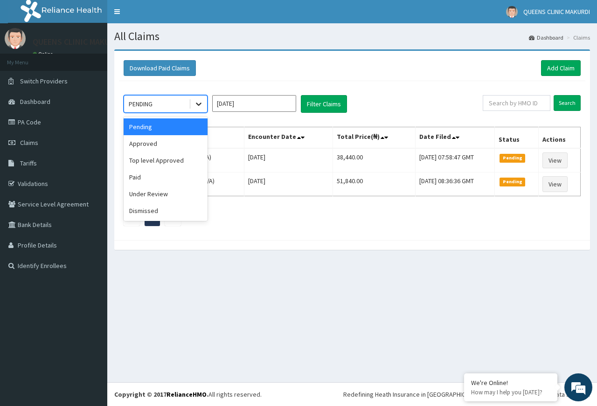
click at [200, 102] on icon at bounding box center [198, 103] width 9 height 9
click at [167, 176] on div "Paid" at bounding box center [166, 177] width 84 height 17
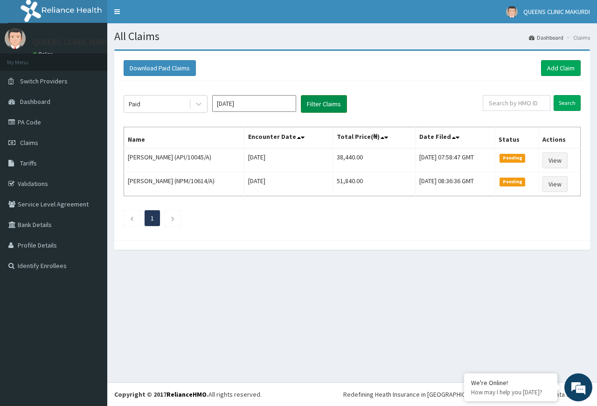
click at [326, 103] on button "Filter Claims" at bounding box center [324, 104] width 46 height 18
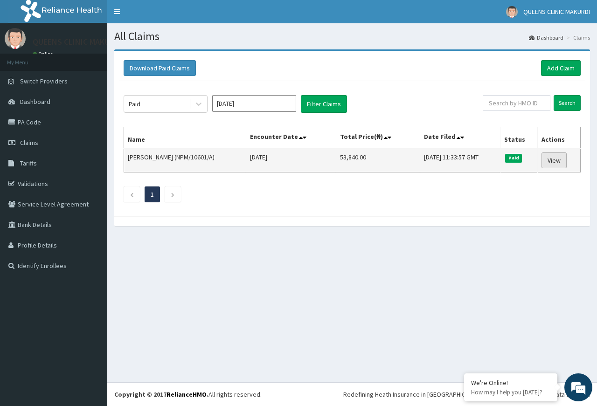
click at [556, 159] on link "View" at bounding box center [554, 161] width 25 height 16
